Goal: Navigation & Orientation: Find specific page/section

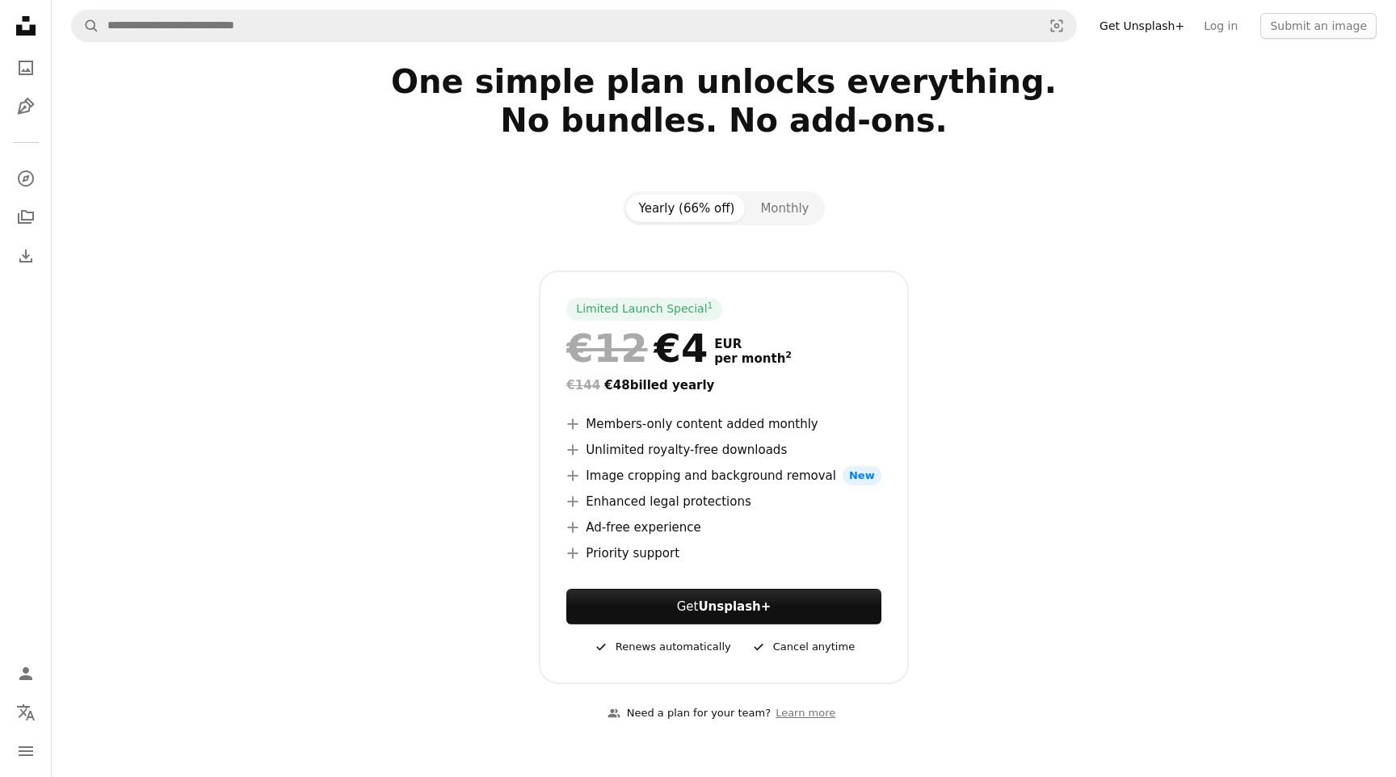
scroll to position [43, 0]
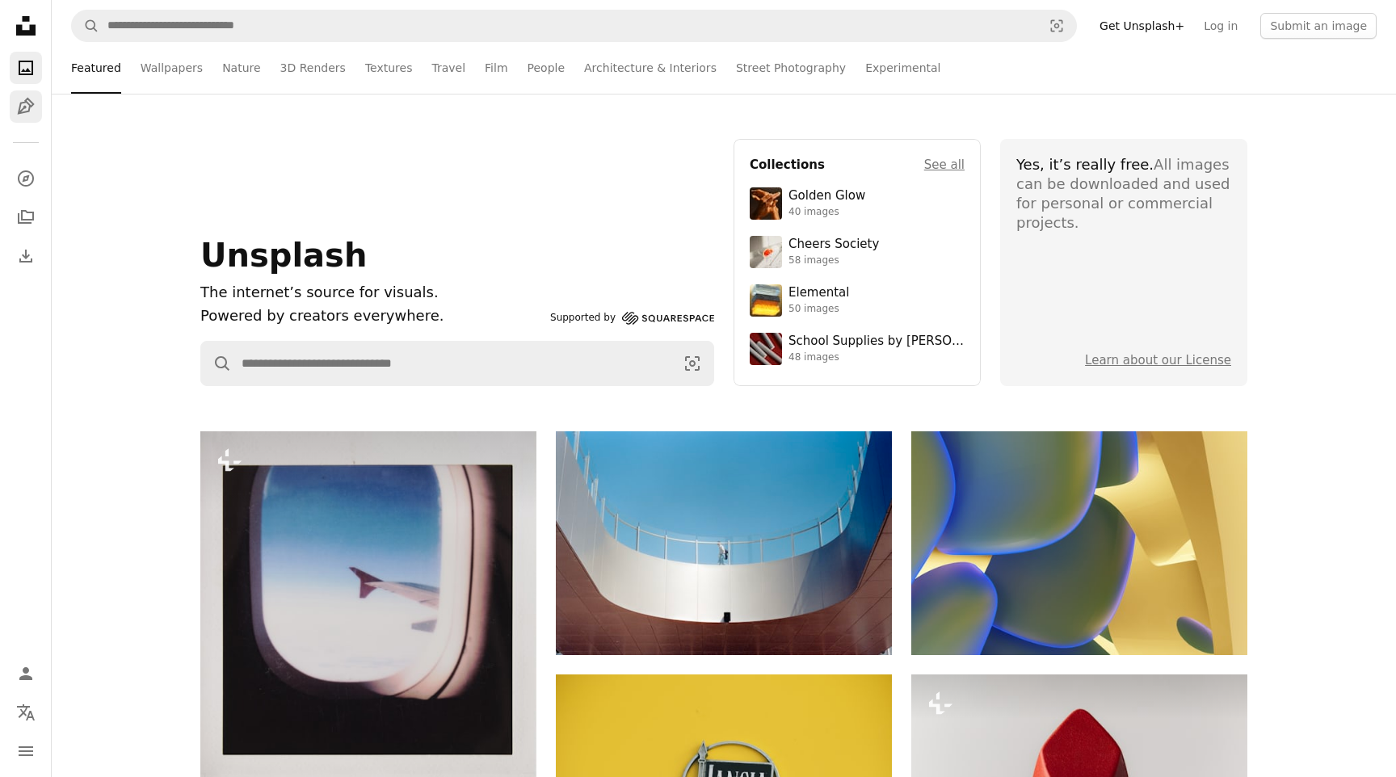
click at [27, 111] on icon "Illustrations" at bounding box center [25, 106] width 17 height 17
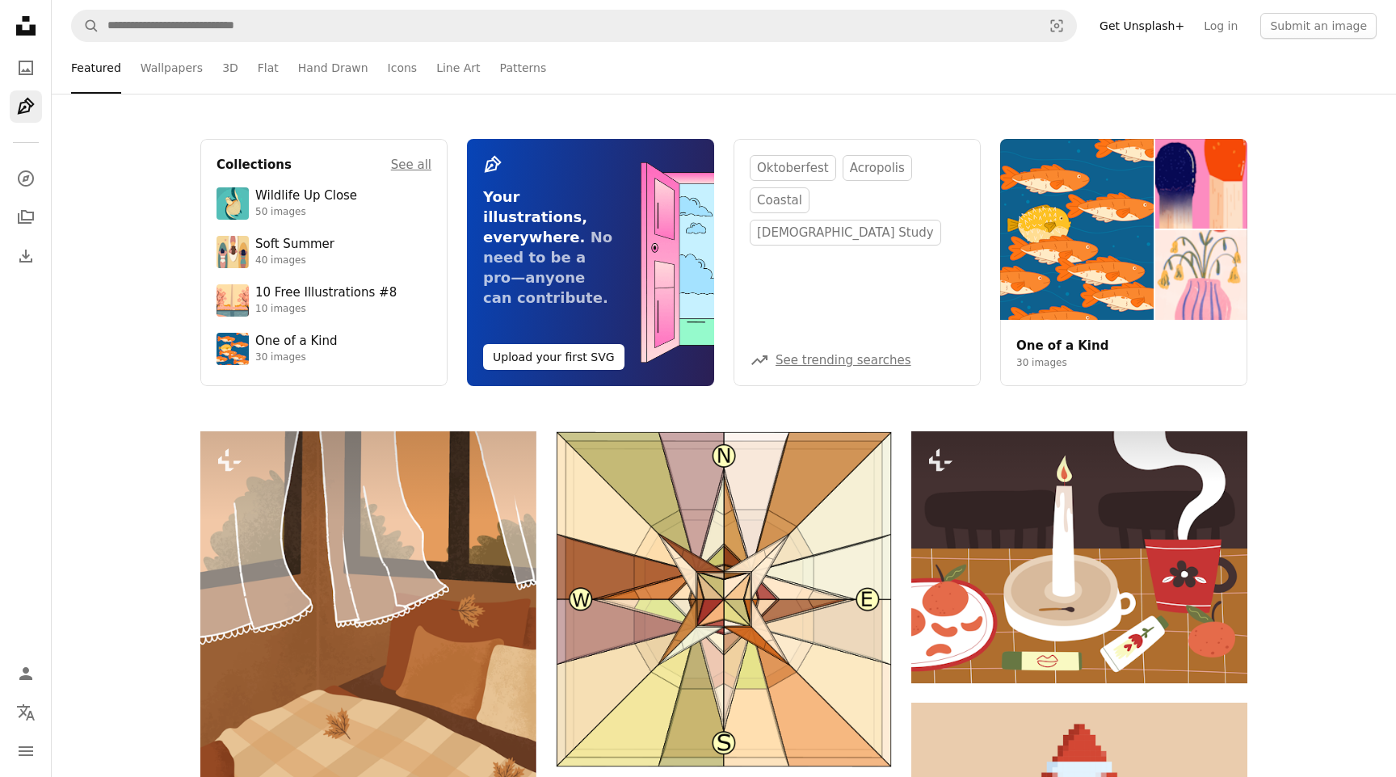
click at [27, 111] on icon "Illustrations" at bounding box center [25, 106] width 17 height 17
